Goal: Task Accomplishment & Management: Manage account settings

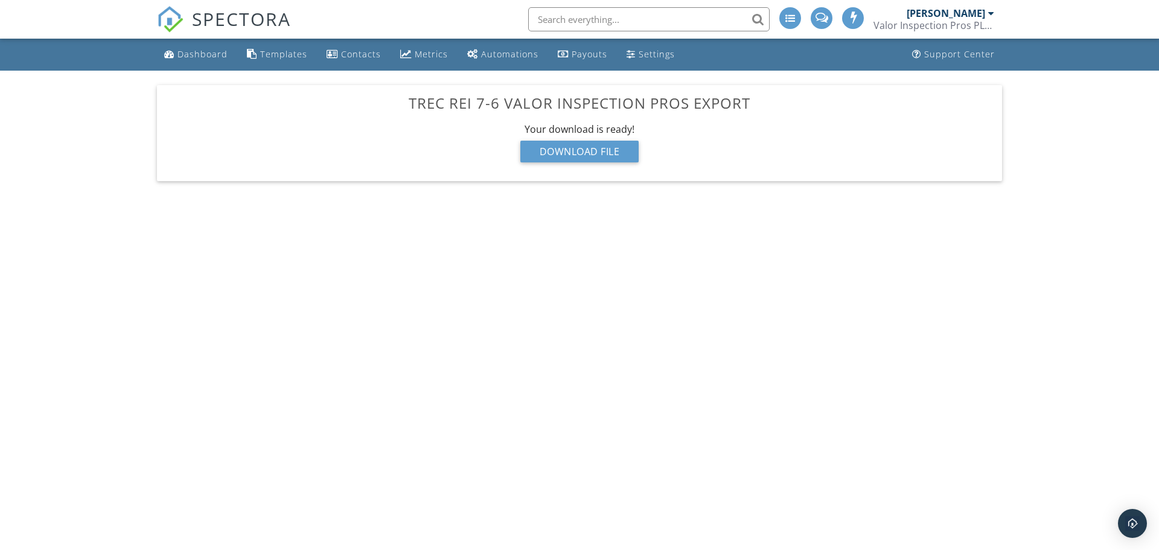
click at [950, 331] on body "SPECTORA [PERSON_NAME] Valor Inspection Pros PLLC Role: Inspector Change Role D…" at bounding box center [579, 270] width 1159 height 541
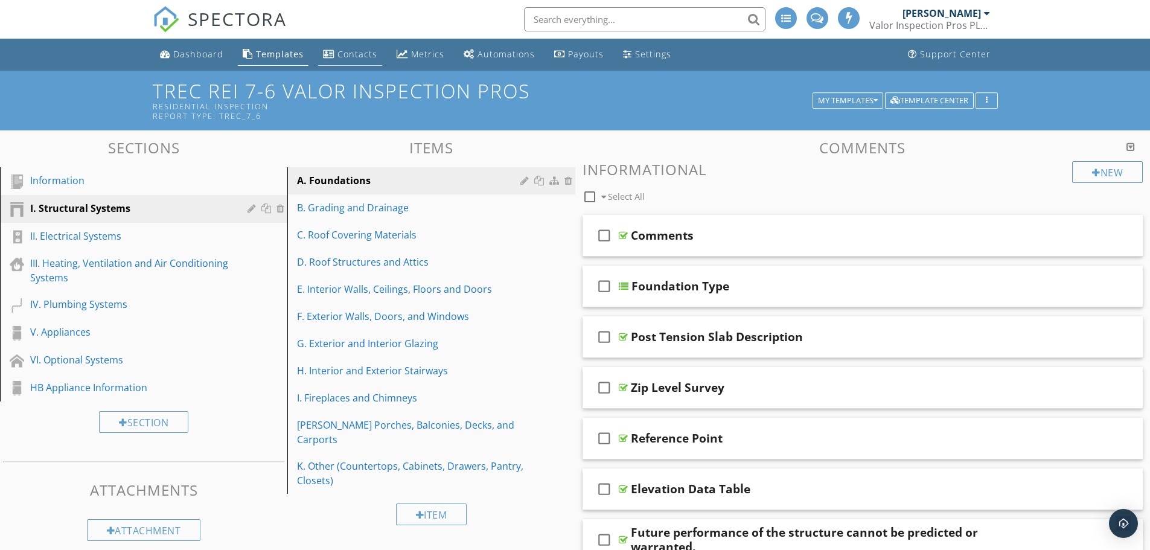
click at [364, 50] on div "Contacts" at bounding box center [358, 53] width 40 height 11
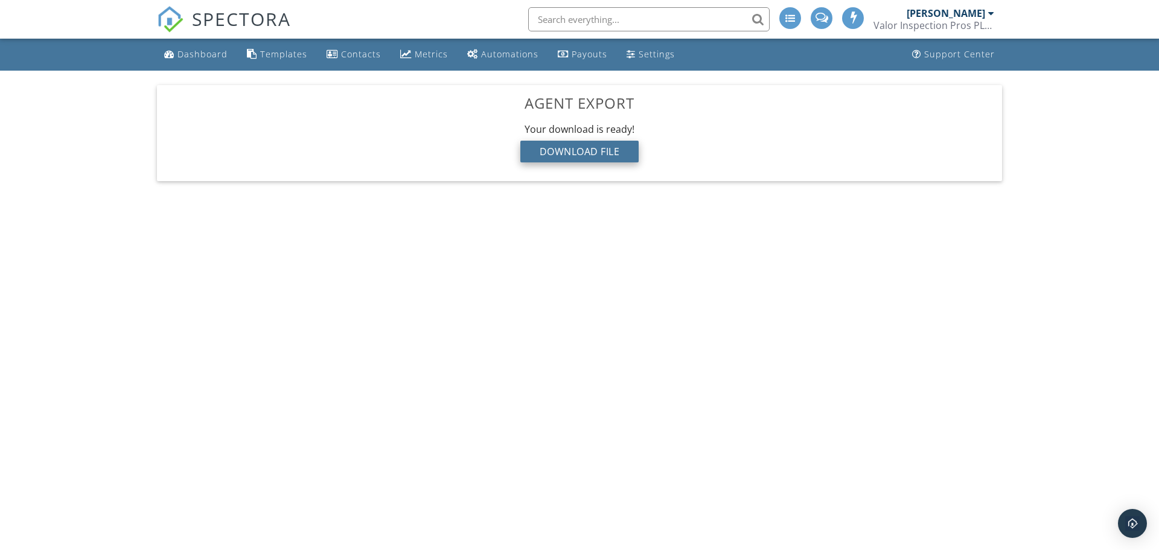
click at [546, 153] on div "Download File" at bounding box center [580, 152] width 119 height 22
click at [336, 58] on link "Contacts" at bounding box center [354, 54] width 64 height 22
click at [565, 152] on div "Download File" at bounding box center [580, 152] width 119 height 22
click at [652, 55] on div "Settings" at bounding box center [657, 53] width 36 height 11
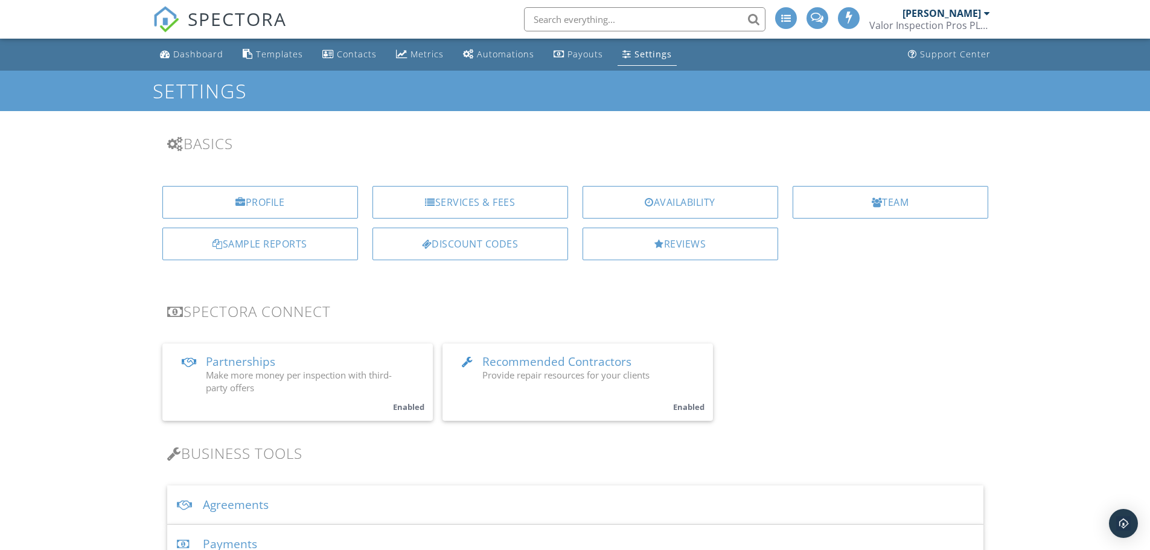
click at [311, 508] on div "Agreements" at bounding box center [575, 504] width 816 height 39
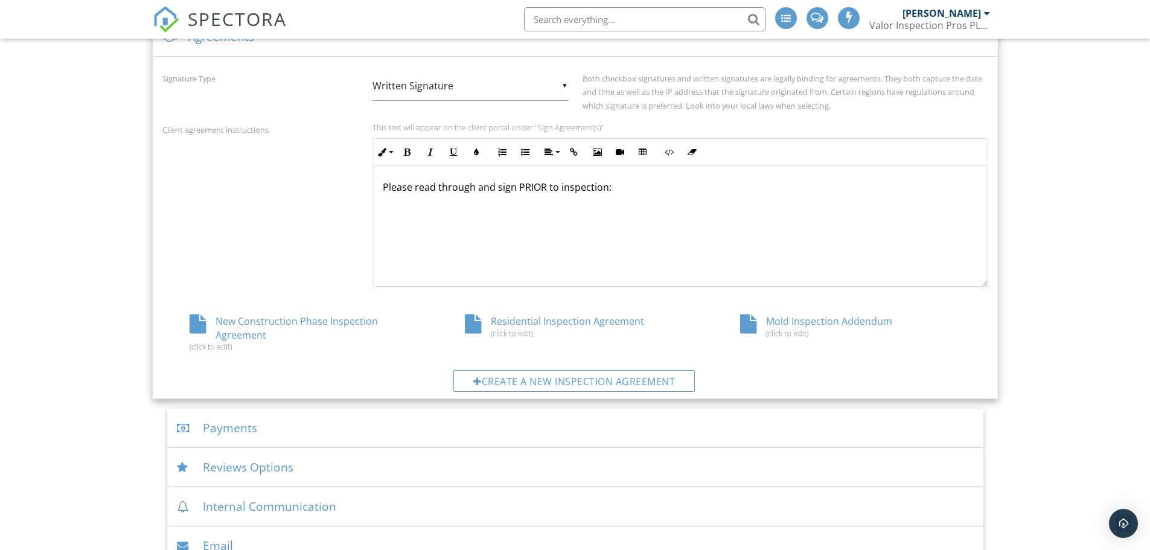
scroll to position [475, 0]
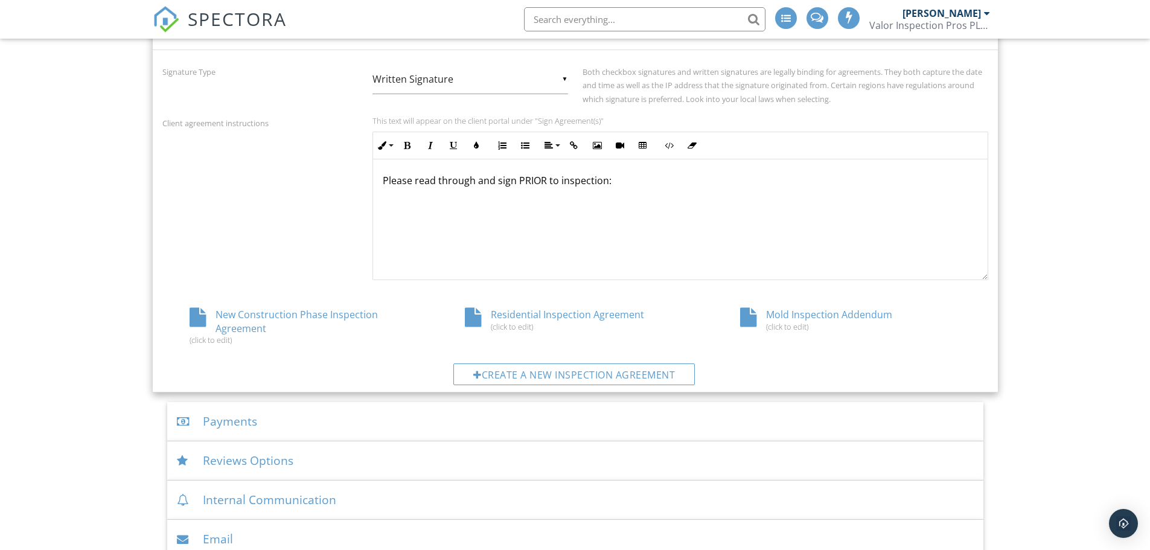
click at [604, 317] on div "Residential Inspection Agreement (click to edit)" at bounding box center [575, 319] width 275 height 23
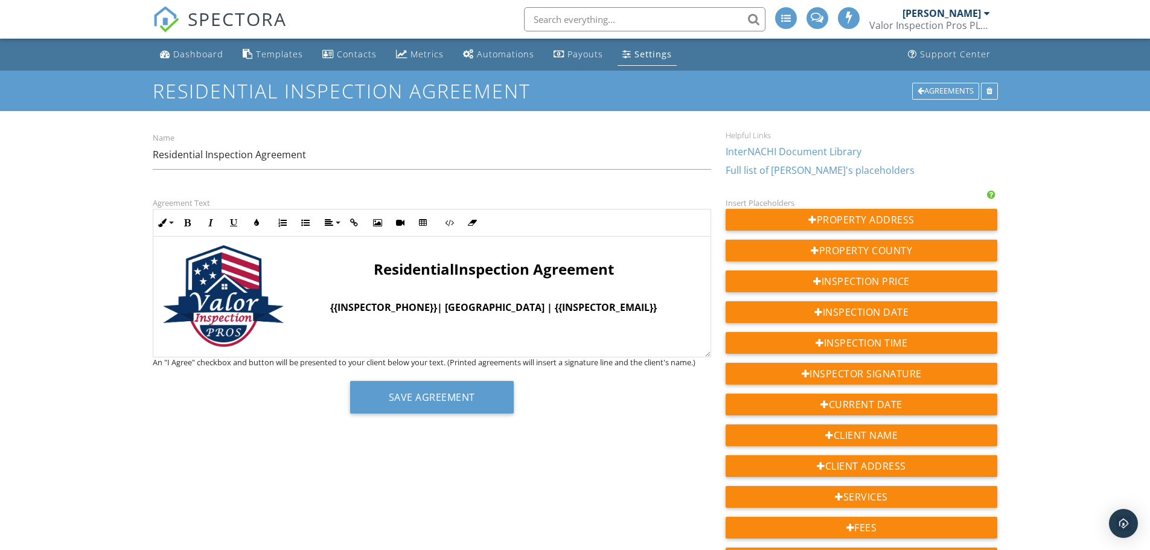
scroll to position [8, 0]
drag, startPoint x: 369, startPoint y: 269, endPoint x: 618, endPoint y: 271, distance: 248.8
click at [618, 271] on p "Residential Inspection Agreement" at bounding box center [432, 269] width 538 height 17
click at [537, 279] on span "Inspection Agreement" at bounding box center [534, 270] width 160 height 20
drag, startPoint x: 453, startPoint y: 269, endPoint x: 615, endPoint y: 269, distance: 161.8
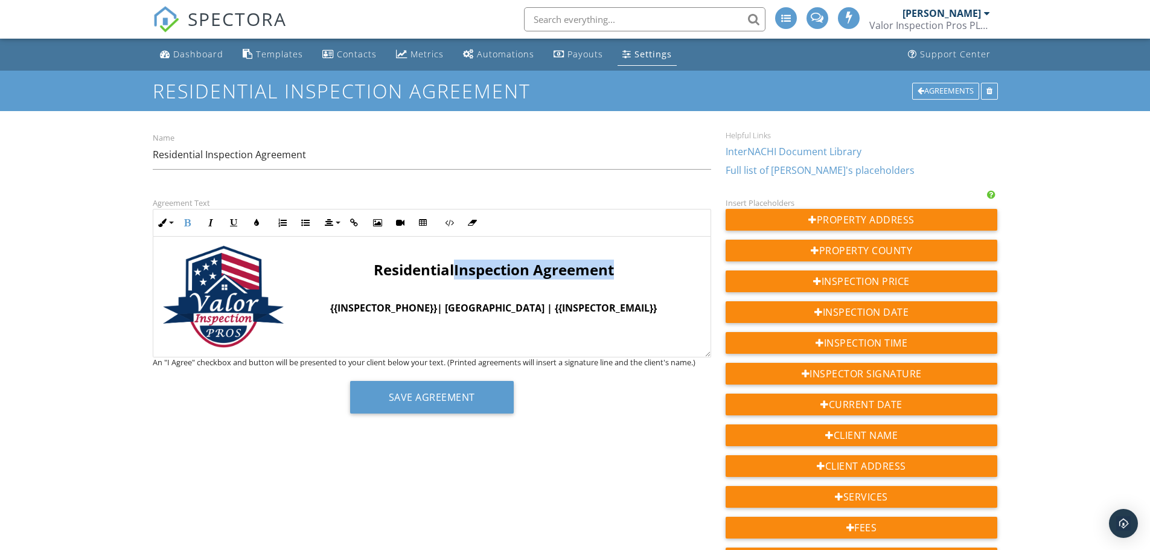
click at [615, 269] on p "Residential Inspection Agreement" at bounding box center [432, 269] width 538 height 17
copy span "Inspection Agreement"
drag, startPoint x: 367, startPoint y: 273, endPoint x: 615, endPoint y: 274, distance: 247.6
click at [615, 274] on p "Residential ​ Inspection Agreement ​" at bounding box center [432, 269] width 538 height 17
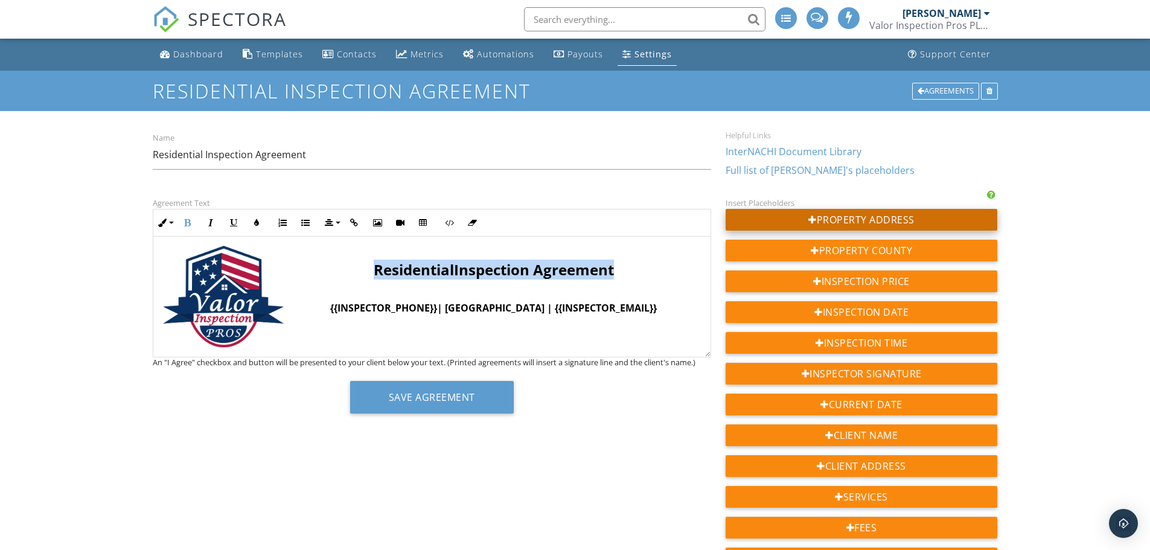
copy p "Residential ​ Inspection Agreement"
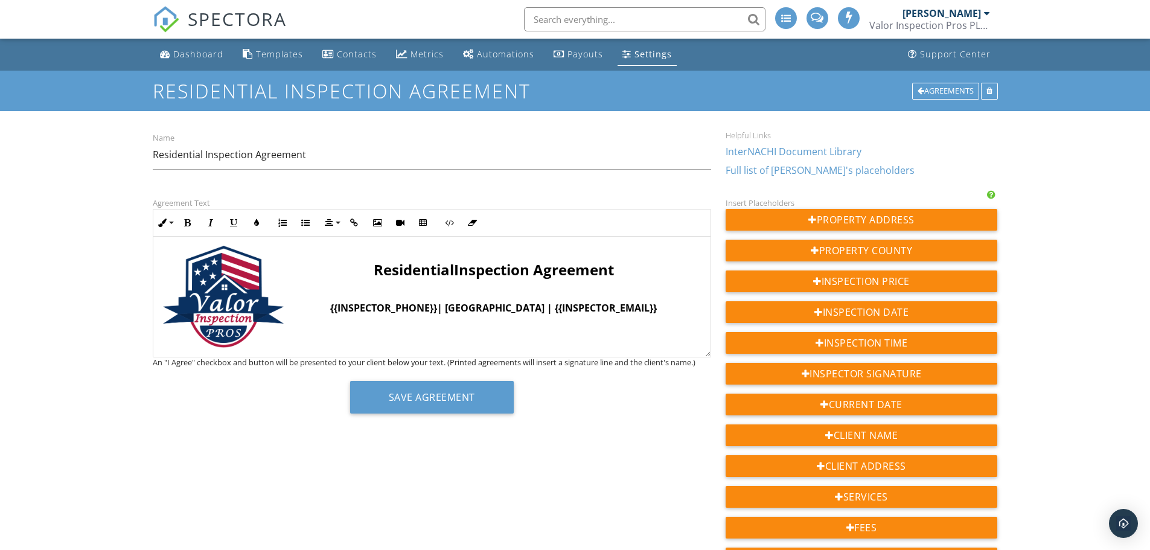
click at [403, 293] on p at bounding box center [432, 289] width 538 height 13
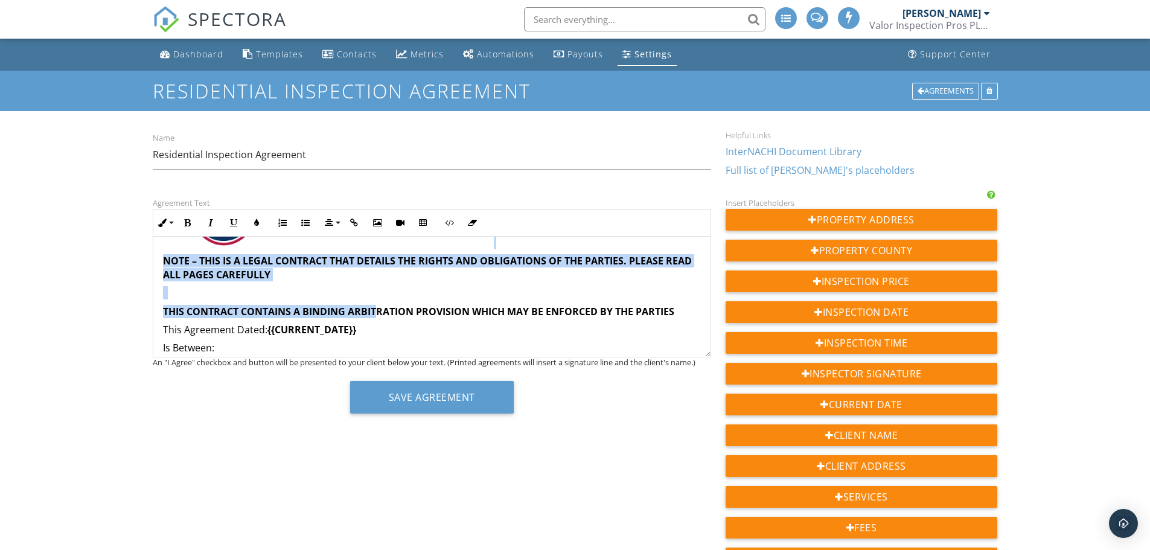
scroll to position [112, 0]
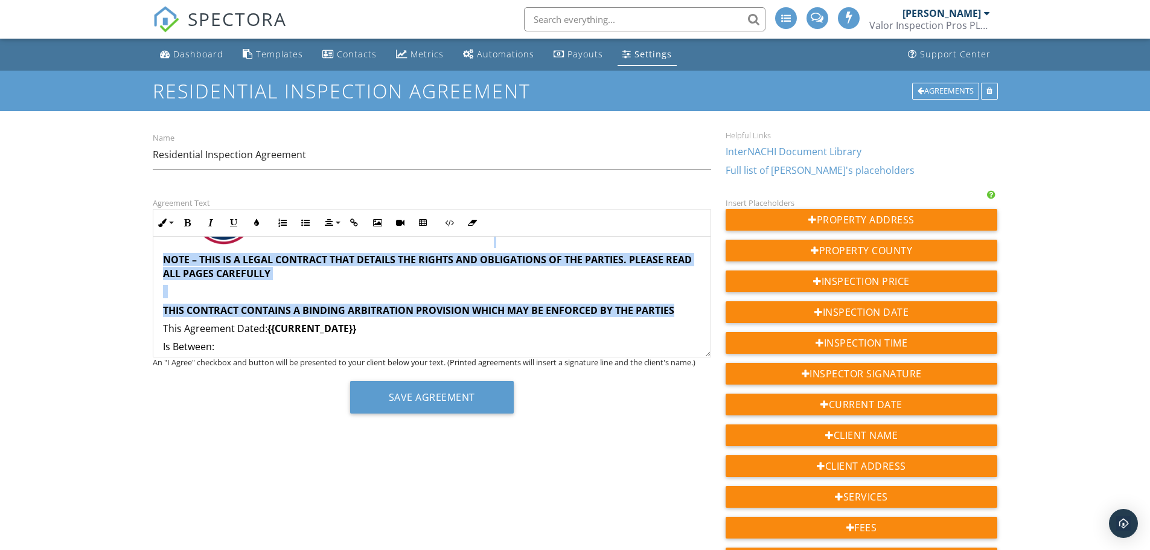
drag, startPoint x: 333, startPoint y: 264, endPoint x: 677, endPoint y: 313, distance: 347.1
copy div "{{INSPECTOR_PHONE}} | [GEOGRAPHIC_DATA] | {{INSPECTOR_EMAIL}} NOTE – THIS IS A …"
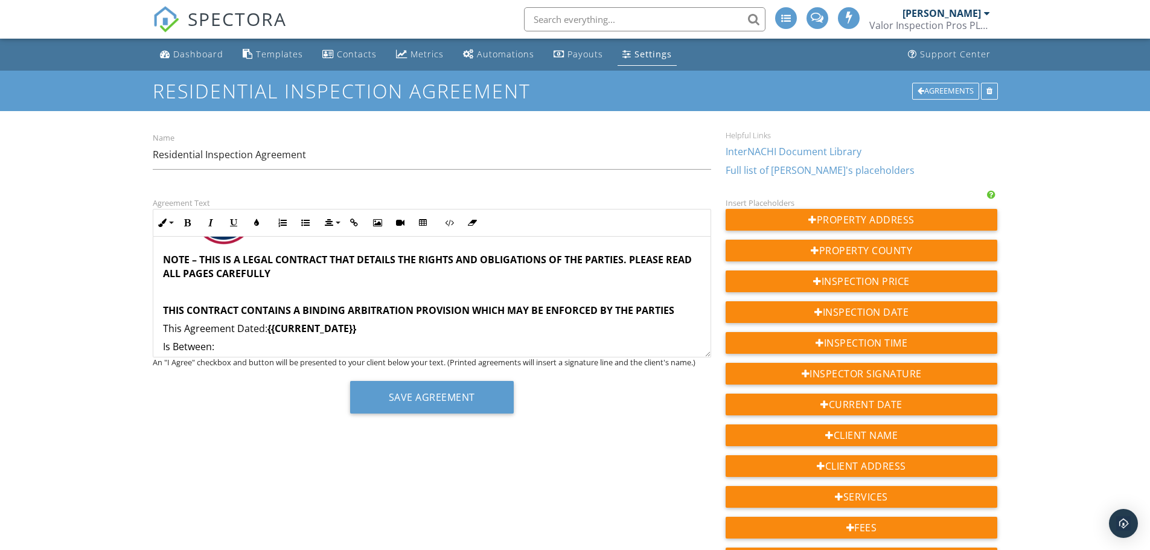
drag, startPoint x: 202, startPoint y: 325, endPoint x: 167, endPoint y: 328, distance: 35.2
click at [201, 325] on p "This Agreement Dated: {{CURRENT_DATE}}" at bounding box center [432, 328] width 538 height 13
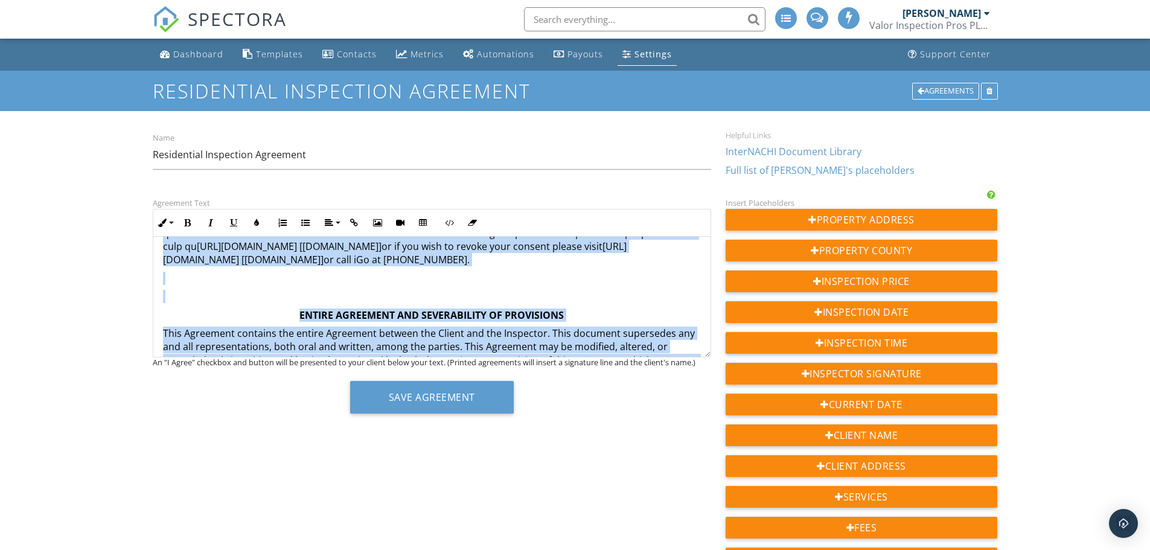
scroll to position [2756, 0]
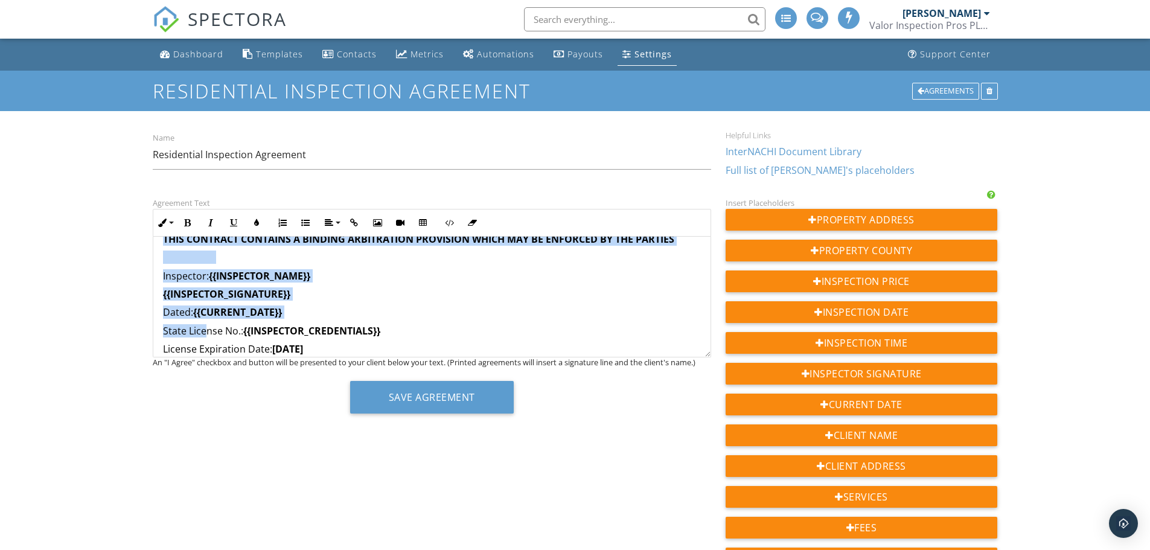
drag, startPoint x: 163, startPoint y: 329, endPoint x: 206, endPoint y: 321, distance: 43.6
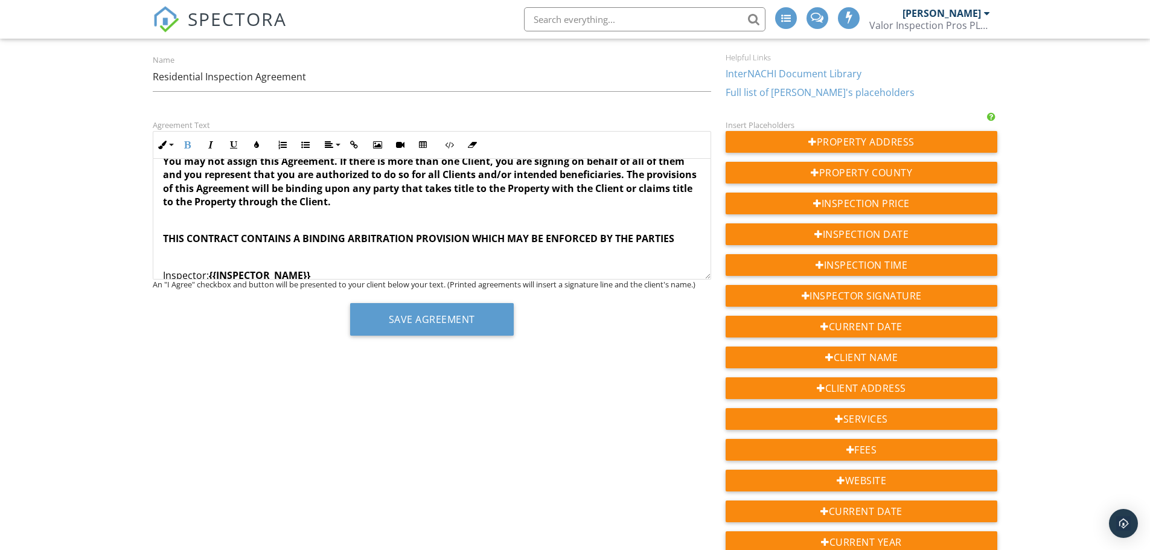
scroll to position [2676, 0]
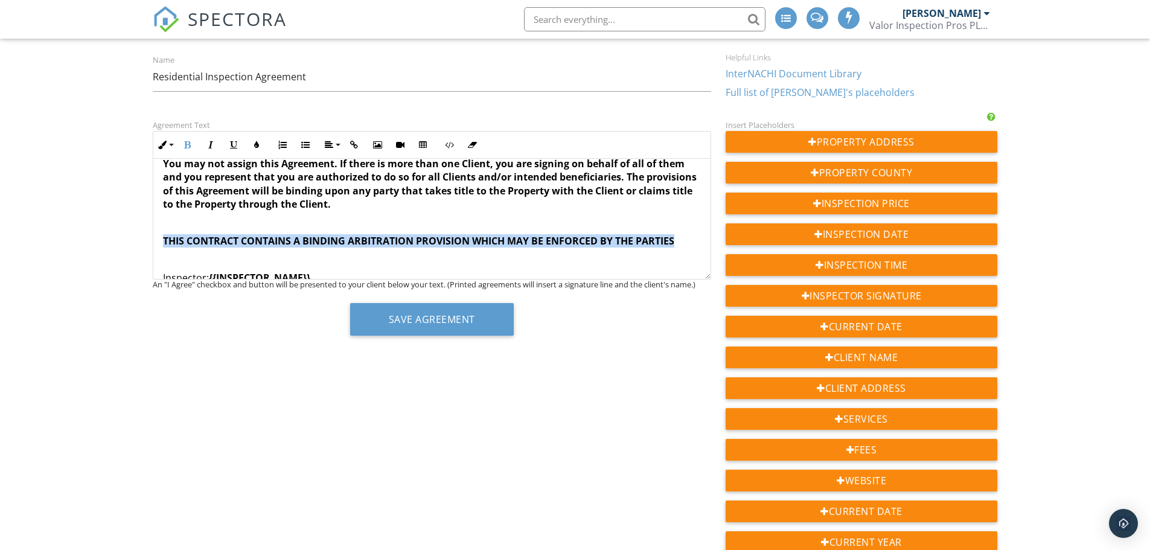
drag, startPoint x: 678, startPoint y: 225, endPoint x: 155, endPoint y: 221, distance: 522.9
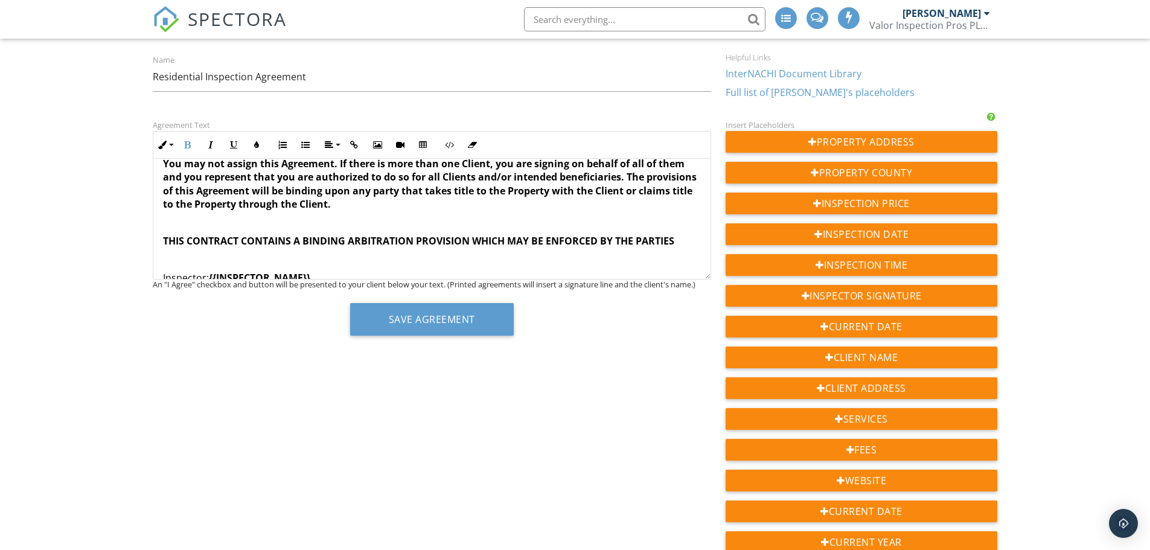
click at [407, 194] on p "You may not assign this Agreement. If there is more than one Client, you are si…" at bounding box center [432, 184] width 538 height 54
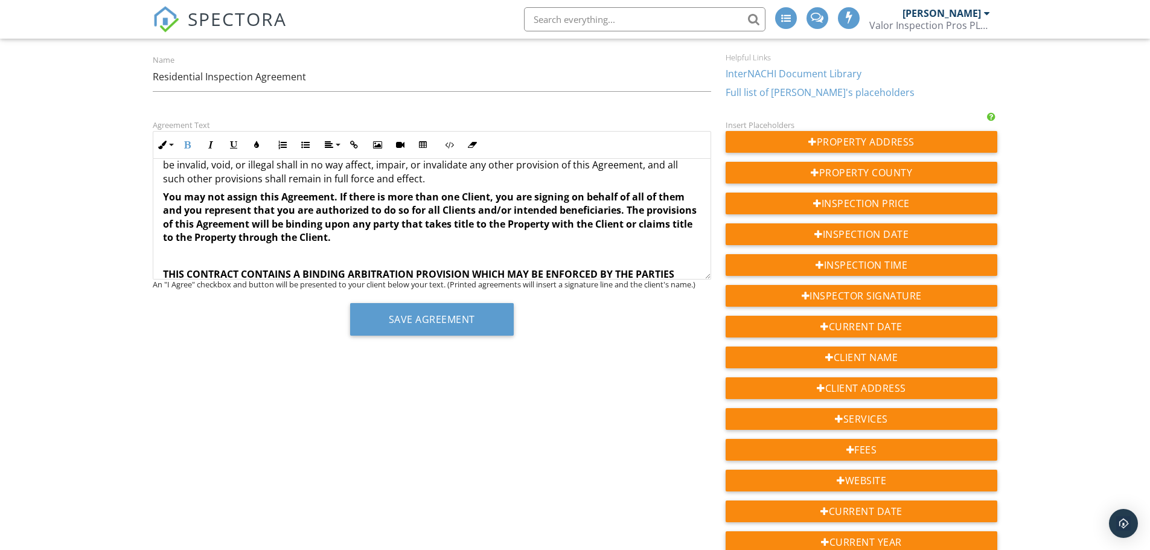
scroll to position [2644, 0]
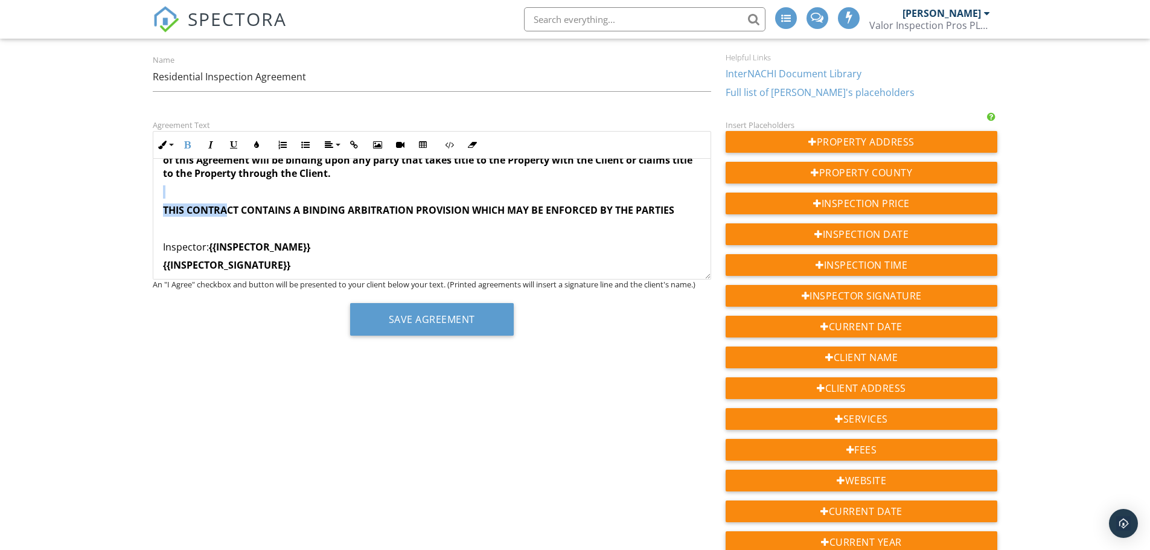
drag, startPoint x: 394, startPoint y: 223, endPoint x: 225, endPoint y: 192, distance: 171.4
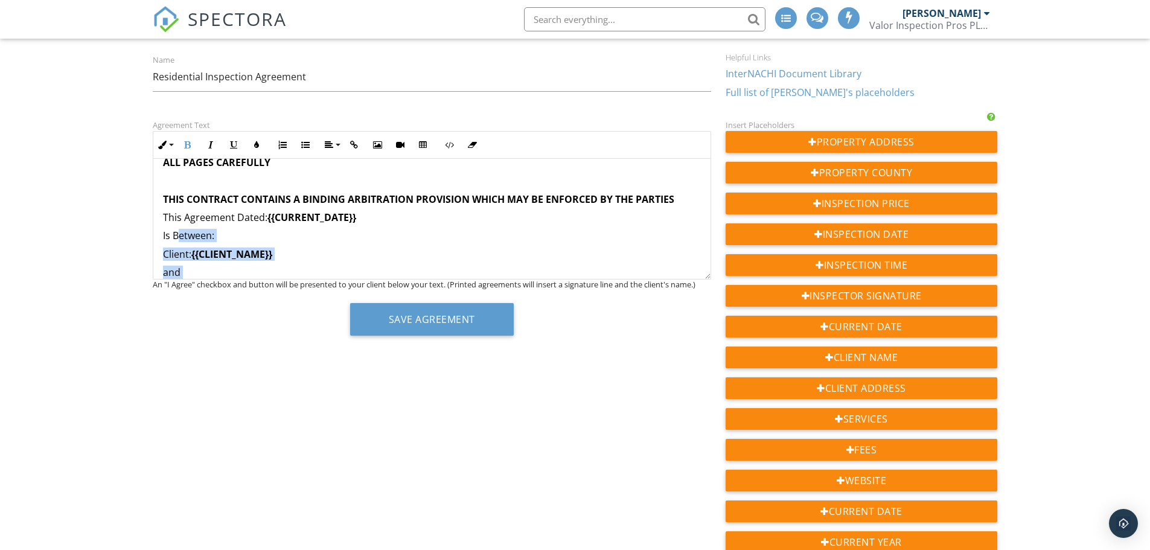
scroll to position [146, 0]
drag, startPoint x: 685, startPoint y: 194, endPoint x: 158, endPoint y: 219, distance: 527.7
copy div "Lore Ipsumdolo Sitam: {{CONSECT_ADIP}} El Seddoei: Tempor: {{INCIDI_UTLA}} etd …"
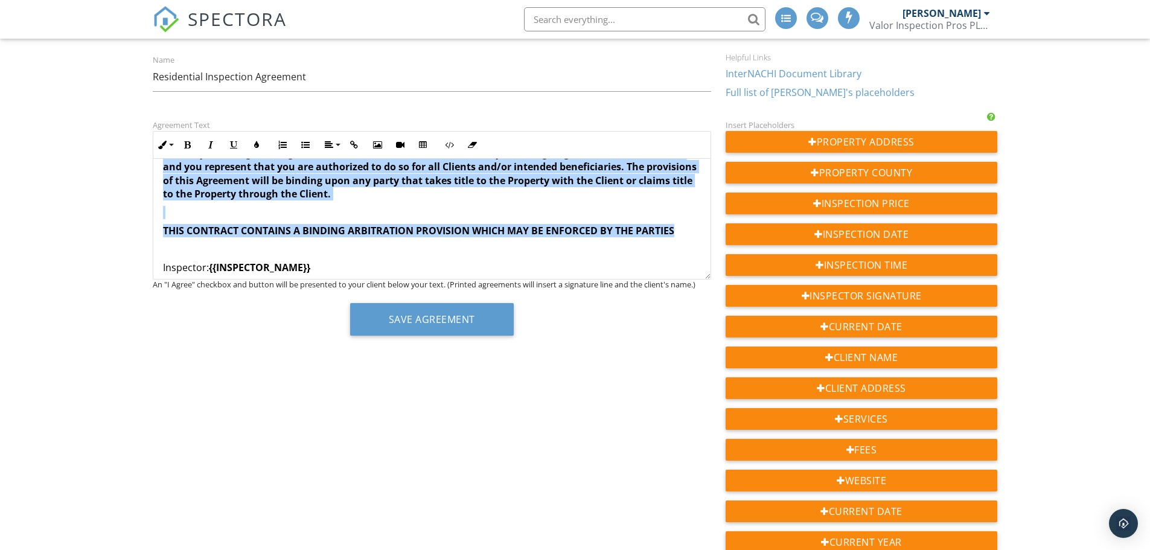
scroll to position [2685, 0]
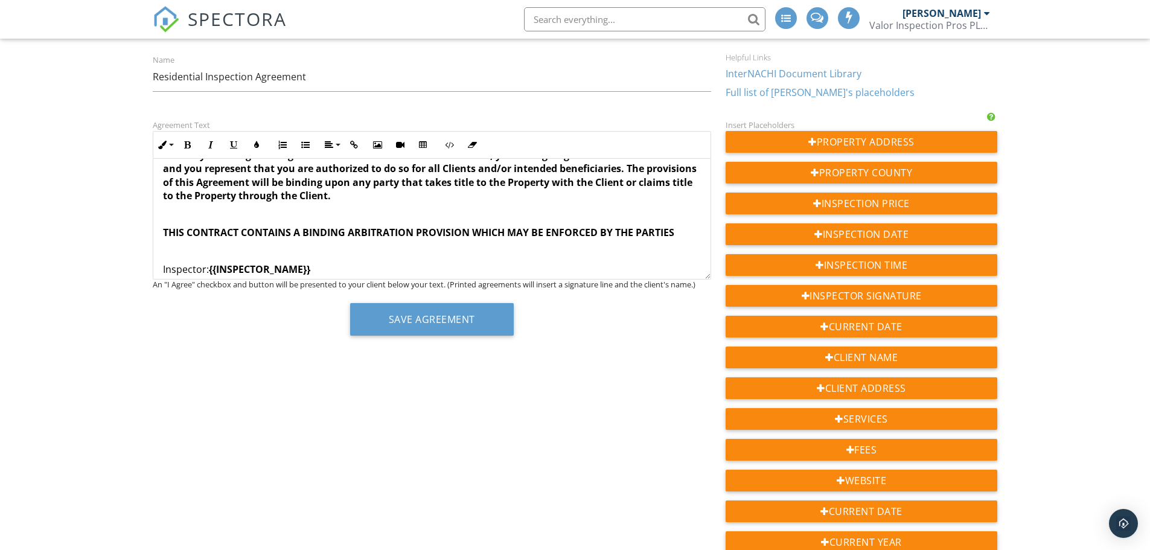
click at [466, 244] on p at bounding box center [432, 250] width 538 height 13
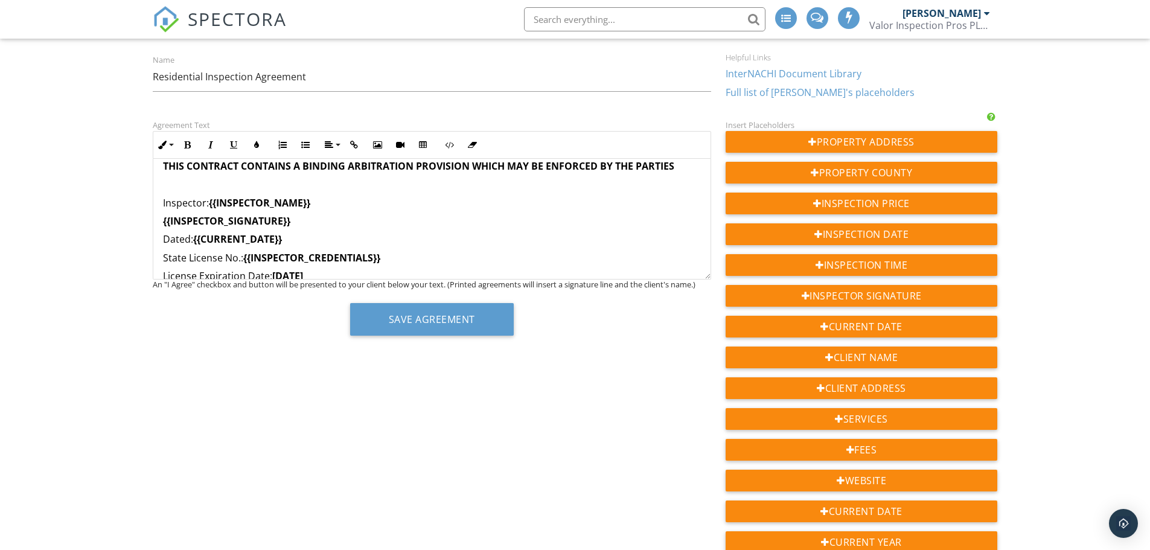
scroll to position [2756, 0]
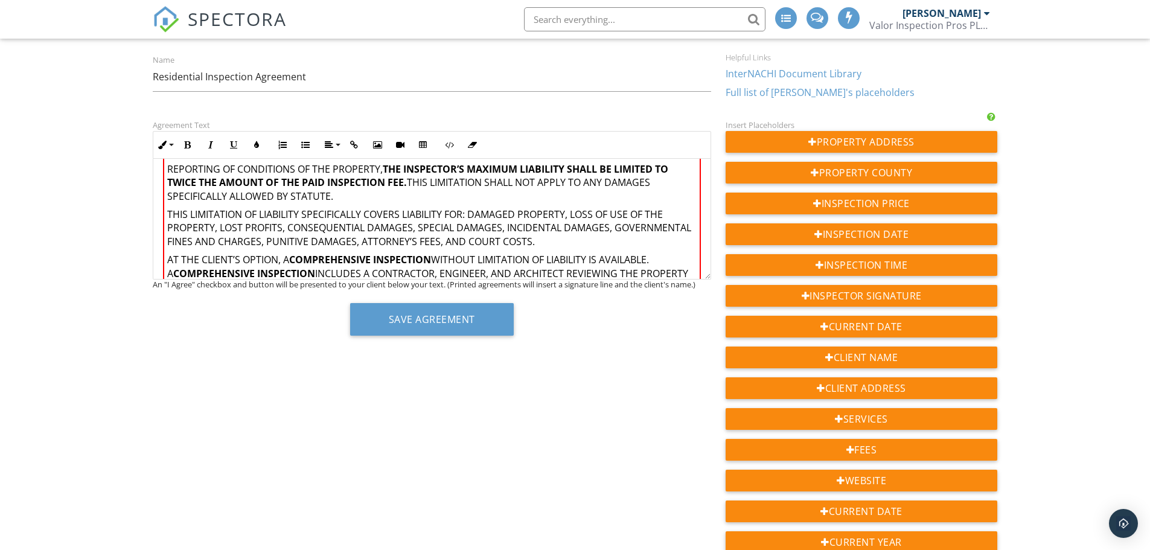
scroll to position [1614, 0]
